Goal: Task Accomplishment & Management: Manage account settings

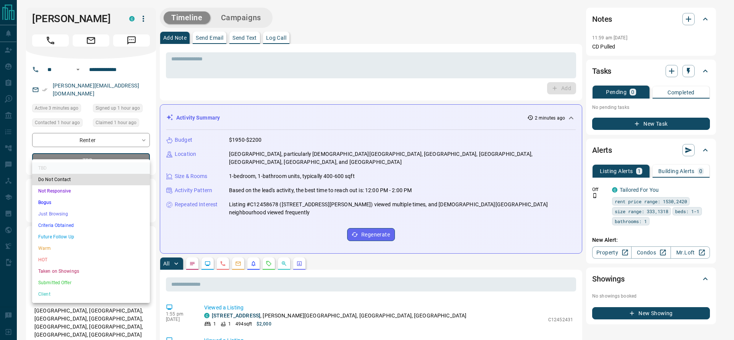
click at [58, 217] on li "Just Browsing" at bounding box center [91, 213] width 118 height 11
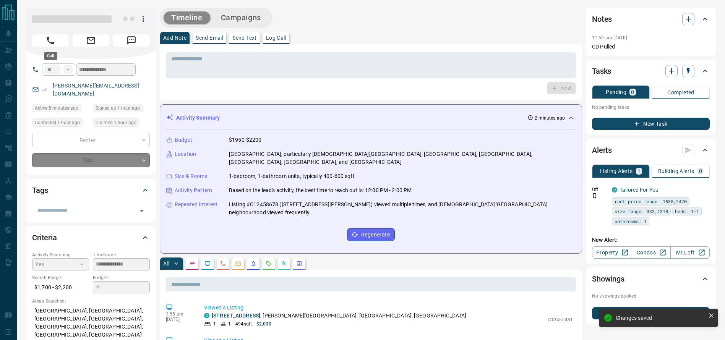
type input "*"
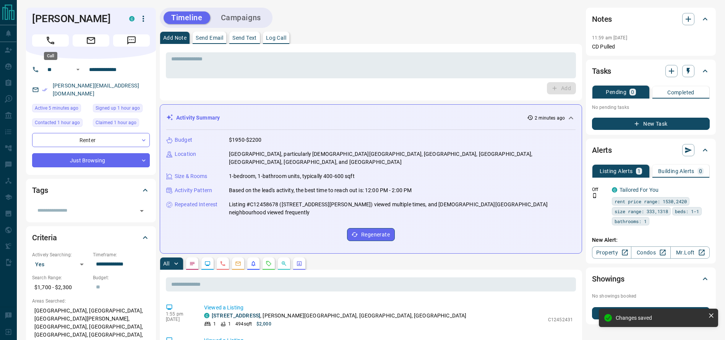
click at [47, 41] on icon "Call" at bounding box center [50, 41] width 10 height 10
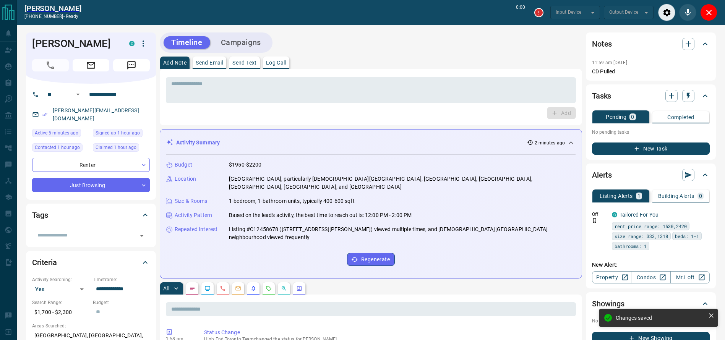
type input "*******"
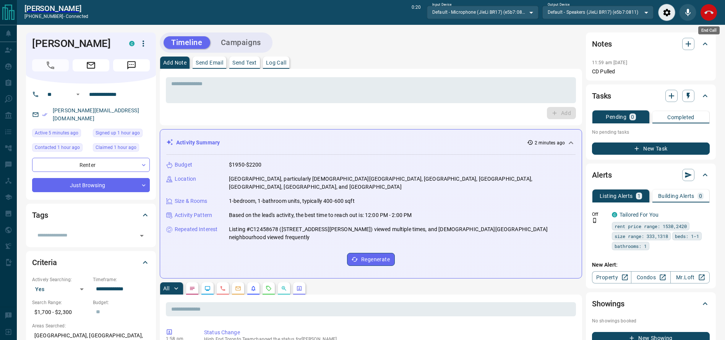
click at [705, 18] on button "End Call" at bounding box center [708, 12] width 17 height 17
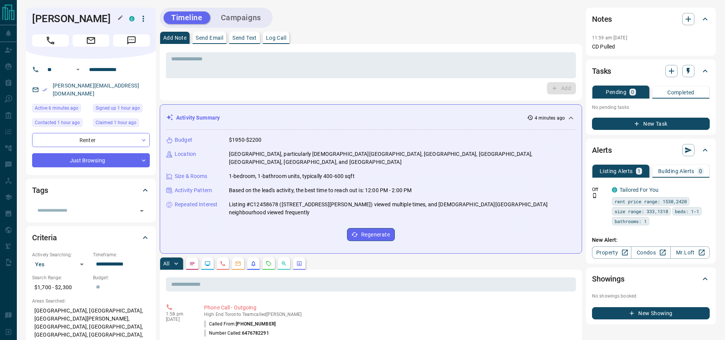
click at [85, 13] on h1 "[PERSON_NAME]" at bounding box center [75, 19] width 86 height 12
click at [363, 39] on div "Add Note Send Email Send Text Log Call" at bounding box center [371, 38] width 422 height 12
click at [360, 48] on div "* ​ Add" at bounding box center [371, 72] width 422 height 57
click at [359, 65] on textarea at bounding box center [370, 65] width 399 height 19
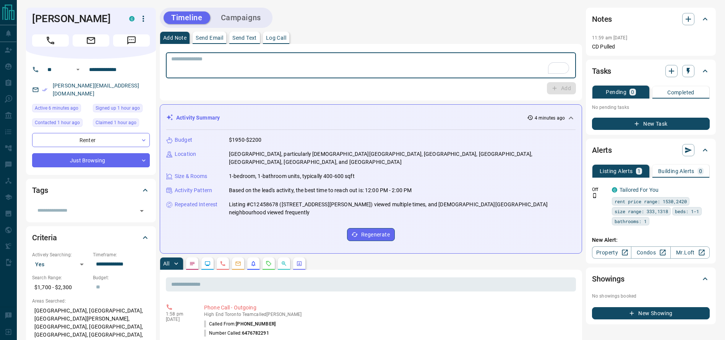
click at [412, 57] on textarea "To enrich screen reader interactions, please activate Accessibility in Grammarl…" at bounding box center [370, 65] width 399 height 19
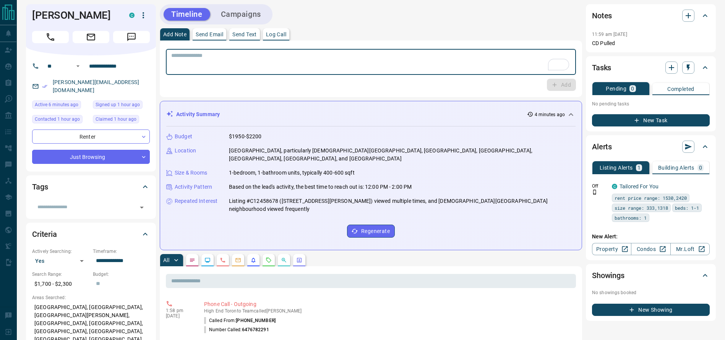
click at [363, 56] on textarea "To enrich screen reader interactions, please activate Accessibility in Grammarl…" at bounding box center [370, 61] width 399 height 19
type textarea "**********"
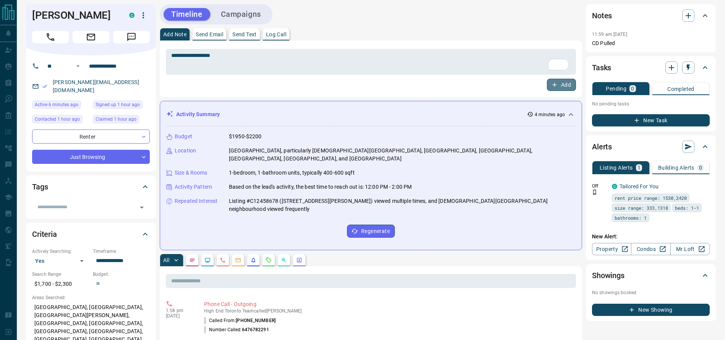
click at [565, 88] on button "Add" at bounding box center [561, 85] width 29 height 12
